Goal: Check status: Check status

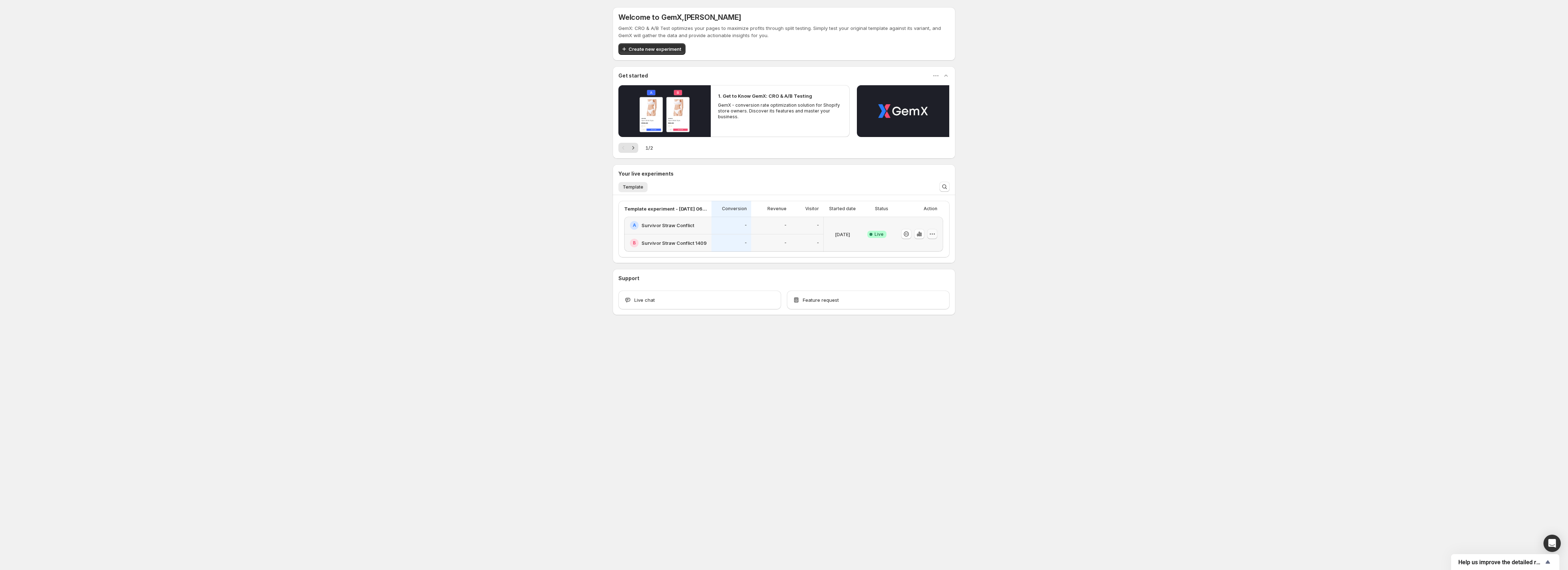
click at [931, 237] on icon "button" at bounding box center [933, 234] width 7 height 7
click at [919, 236] on icon "button" at bounding box center [919, 234] width 1 height 5
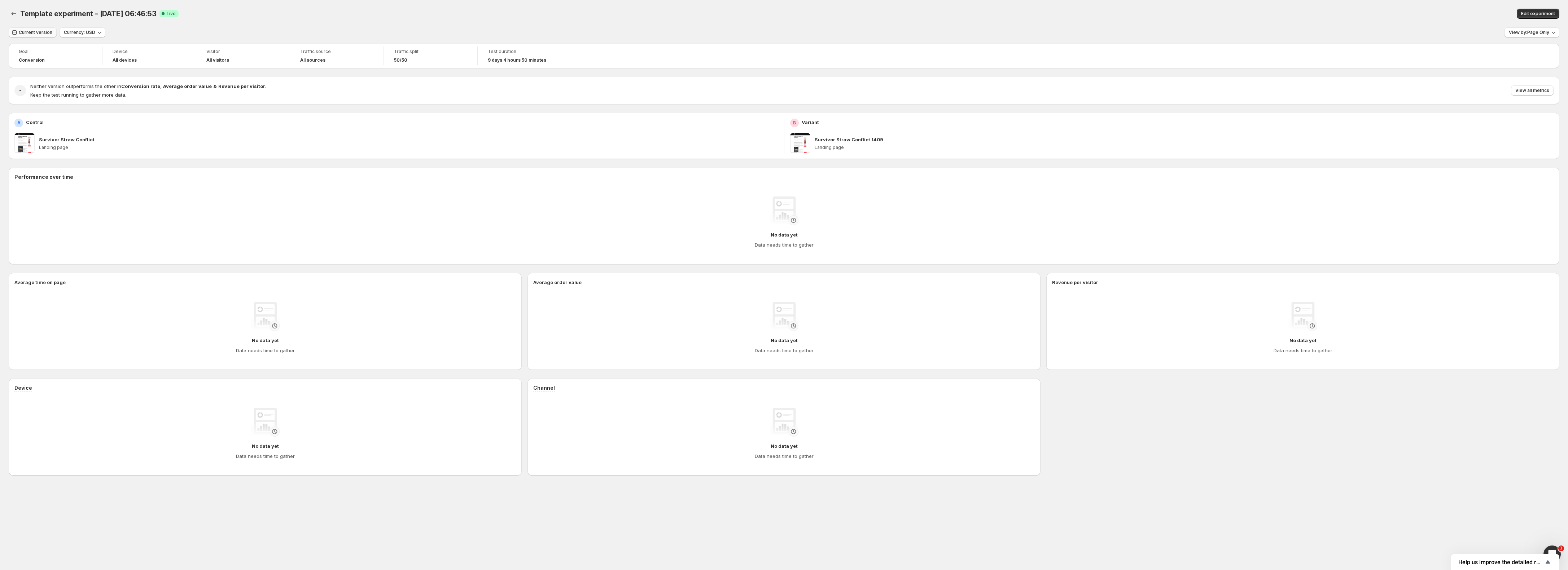
click at [37, 31] on span "Current version" at bounding box center [35, 32] width 33 height 5
click at [37, 74] on button "[DATE]" at bounding box center [47, 74] width 72 height 12
type input "**********"
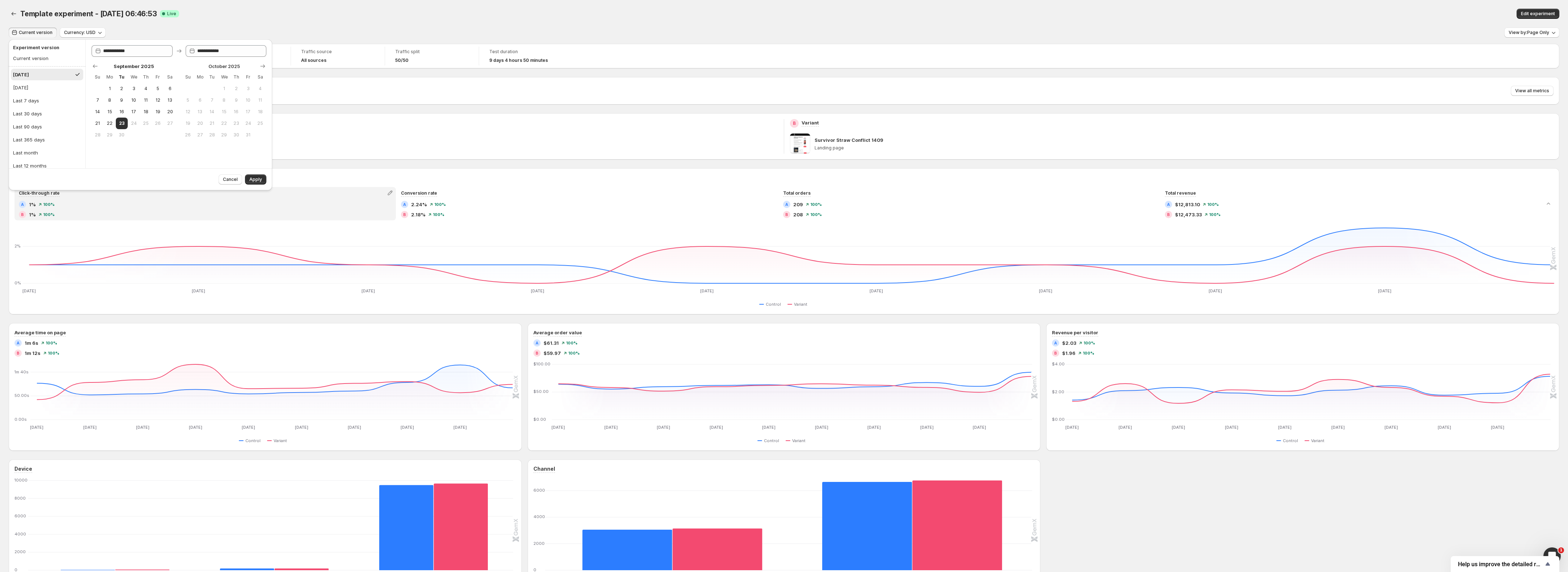
click at [504, 162] on div "Goal Conversion Device All devices Visitor All visitors Traffic source All sour…" at bounding box center [784, 322] width 1551 height 557
click at [35, 31] on span "Current version" at bounding box center [35, 32] width 34 height 5
click at [27, 74] on div "[DATE]" at bounding box center [21, 74] width 16 height 7
click at [265, 179] on button "Apply" at bounding box center [255, 179] width 21 height 10
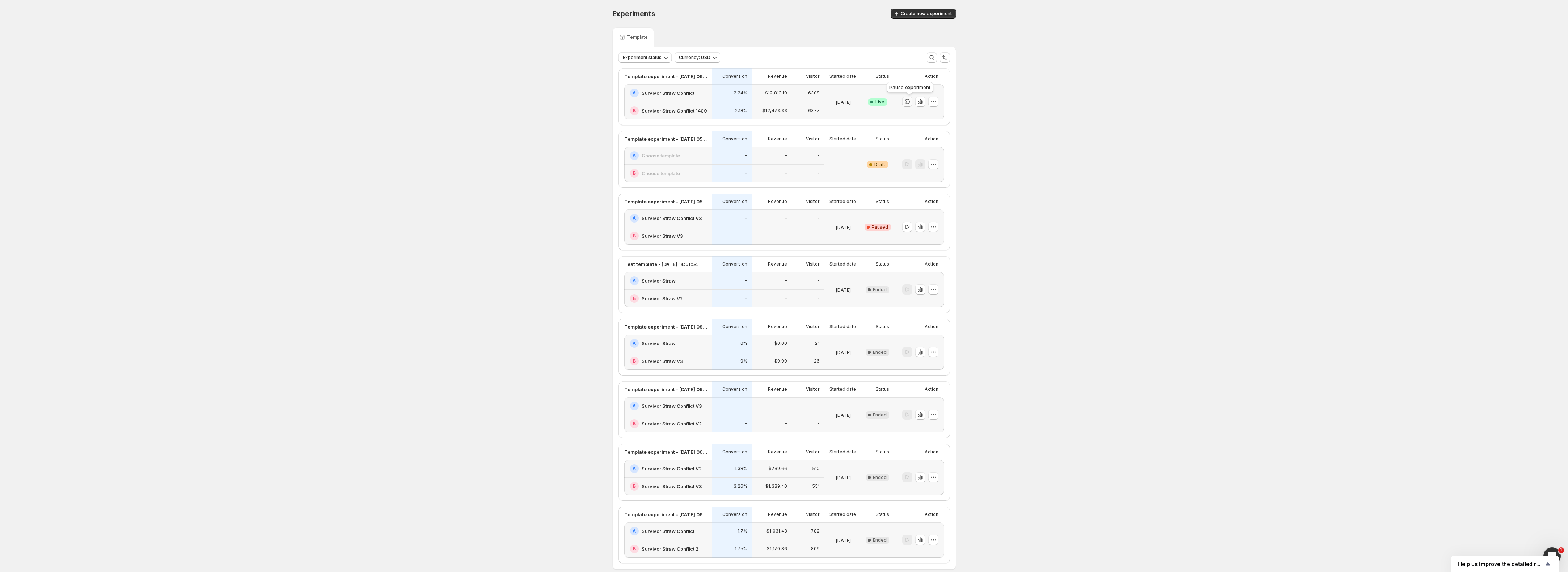
click at [911, 102] on icon "button" at bounding box center [907, 102] width 7 height 7
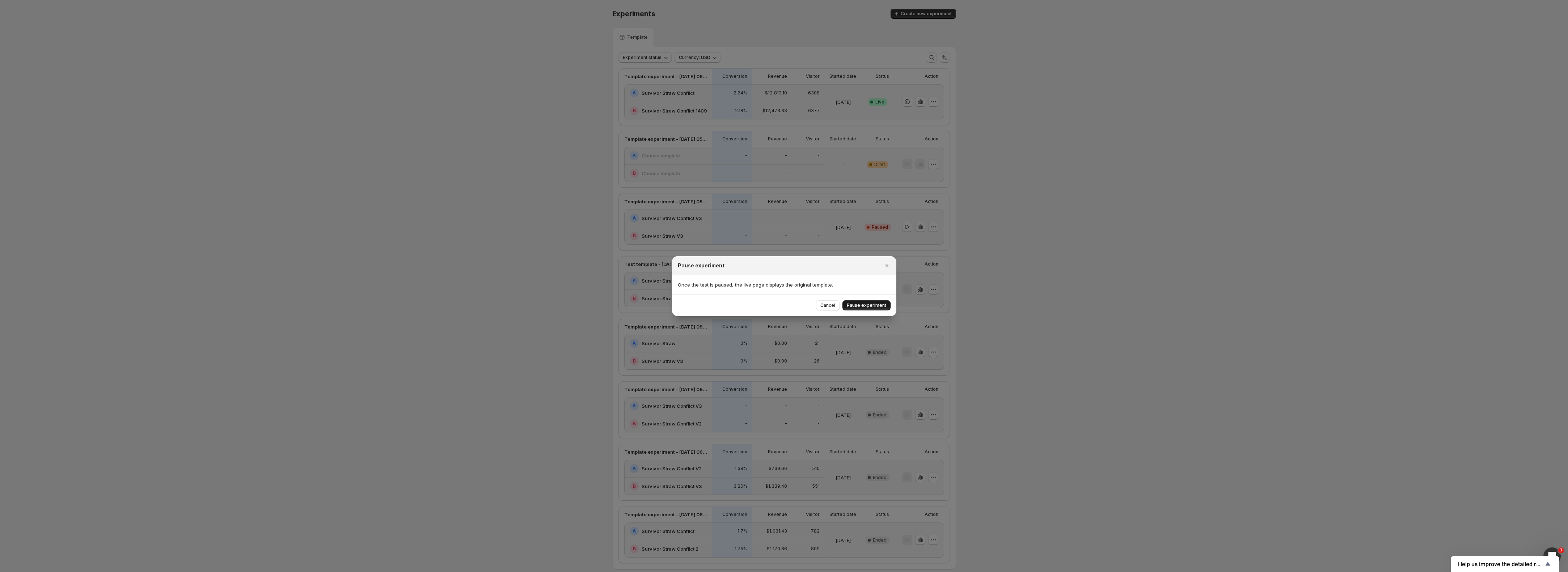
click at [878, 304] on span "Pause experiment" at bounding box center [866, 305] width 40 height 5
